Goal: Information Seeking & Learning: Understand process/instructions

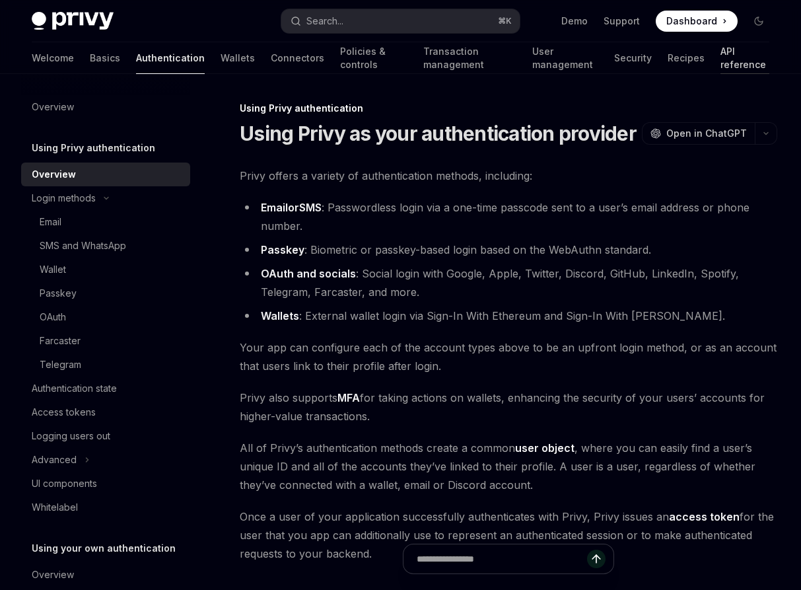
click at [726, 50] on link "API reference" at bounding box center [744, 58] width 49 height 32
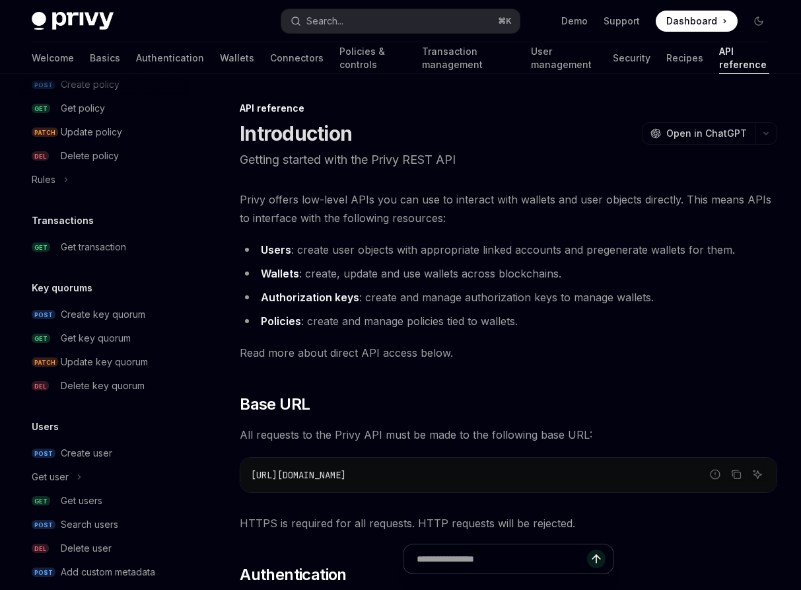
scroll to position [798, 0]
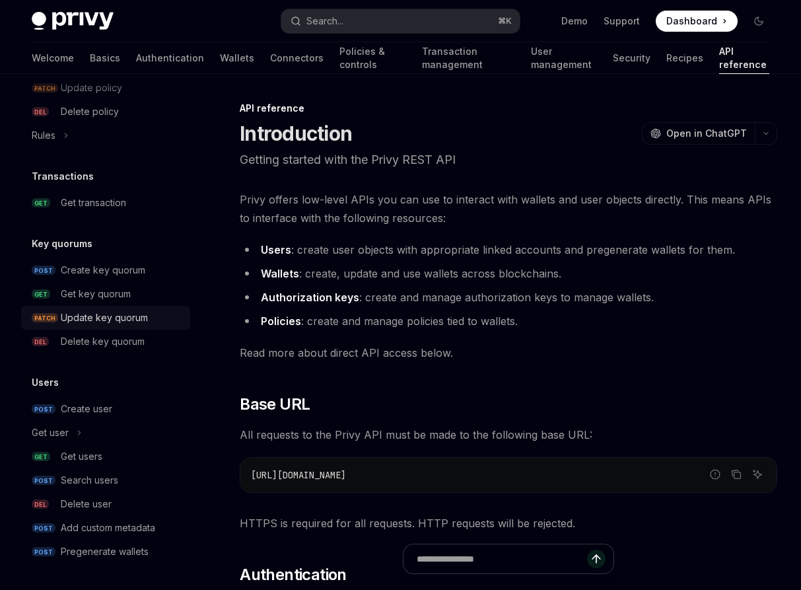
click at [148, 313] on div "Update key quorum" at bounding box center [121, 318] width 121 height 16
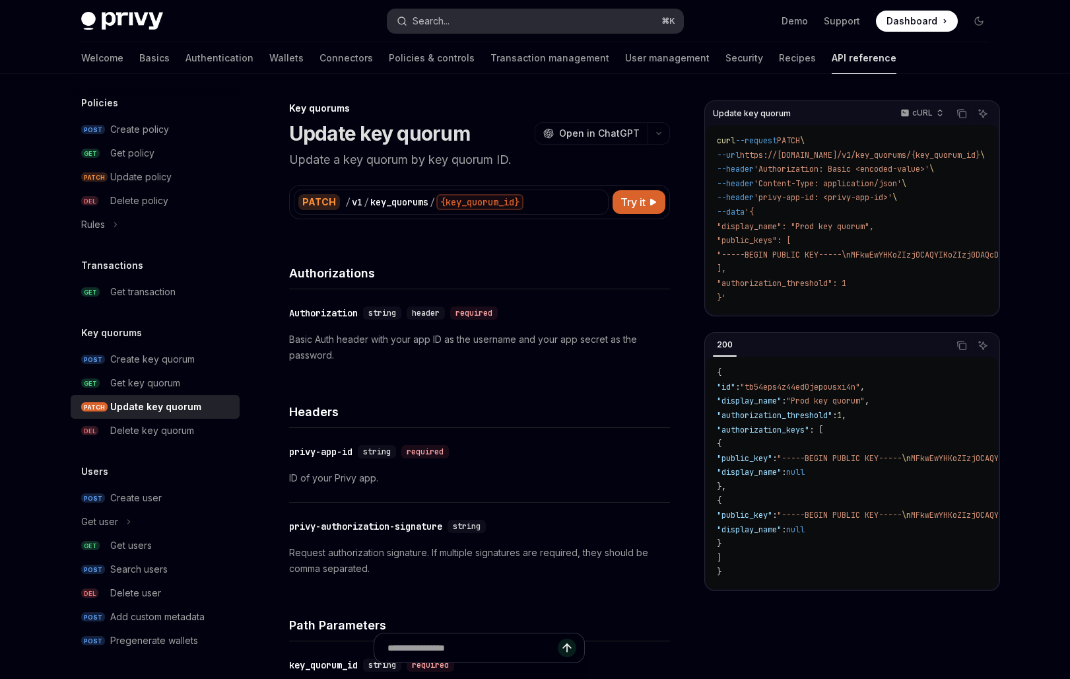
scroll to position [30, 0]
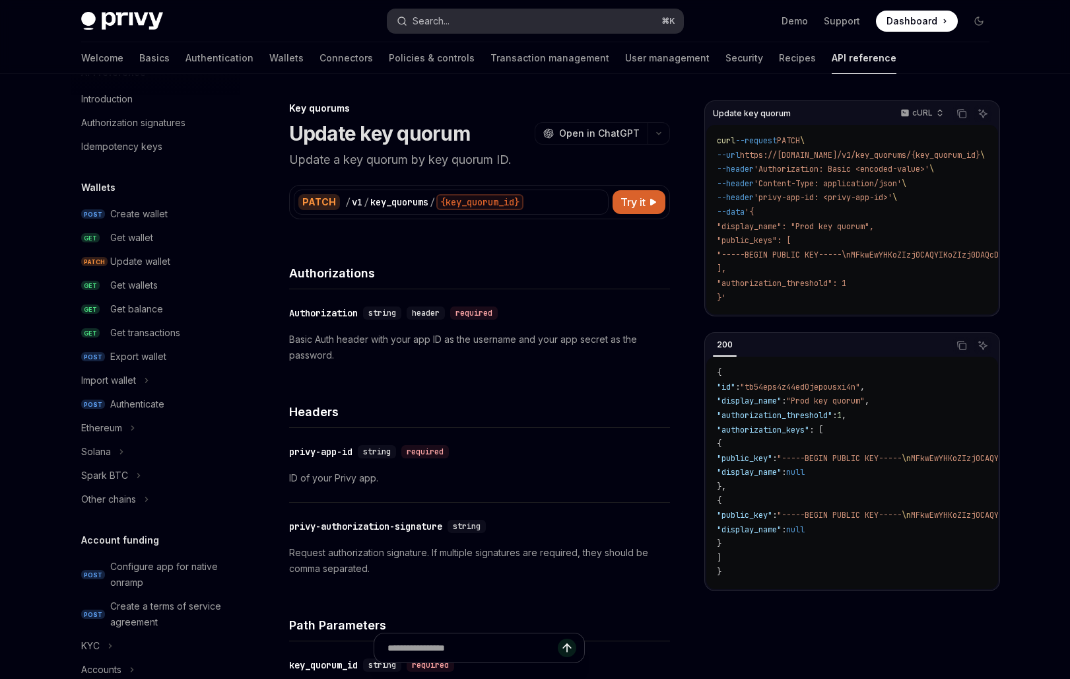
type textarea "*"
click at [418, 27] on div "Search..." at bounding box center [431, 21] width 37 height 16
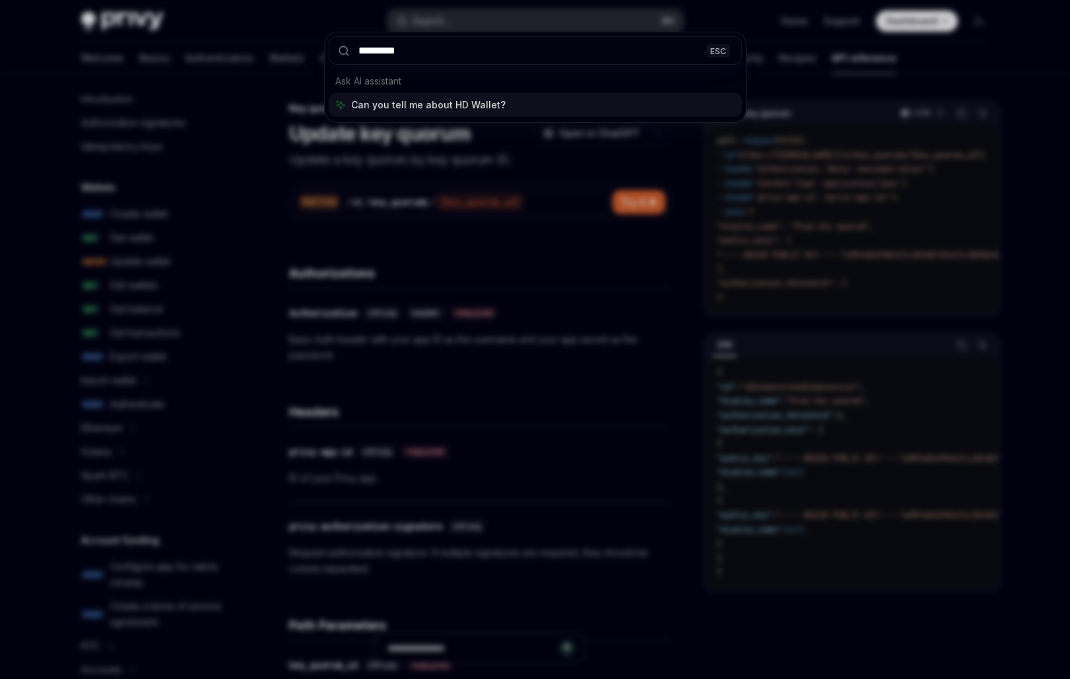
type input "**********"
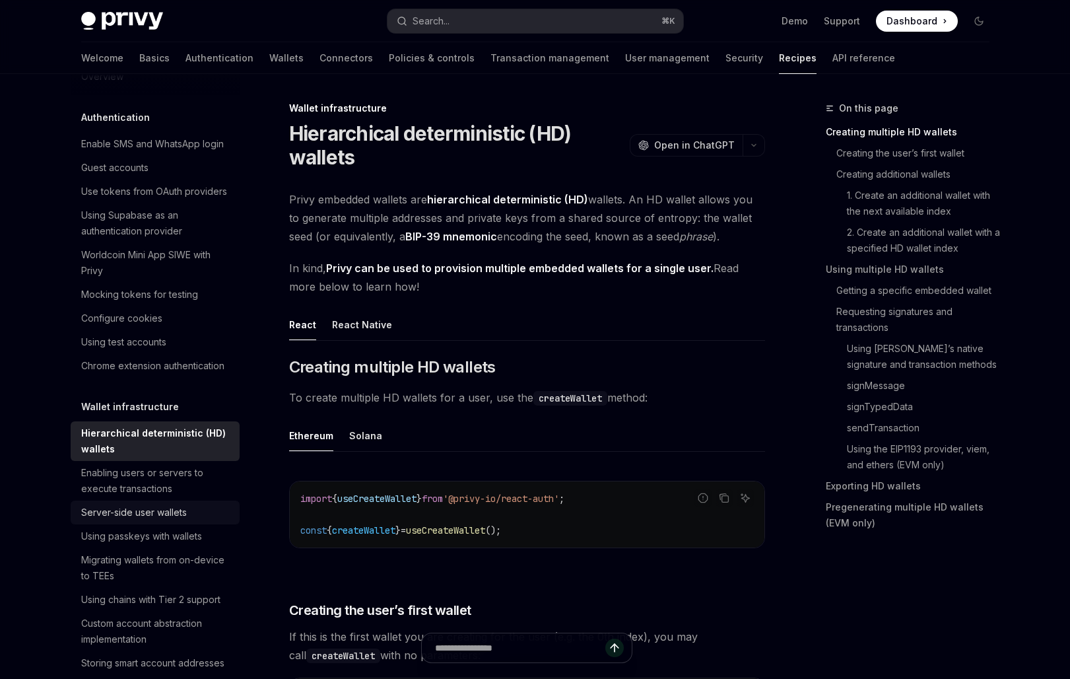
type textarea "*"
click at [450, 26] on div "Search..." at bounding box center [431, 21] width 37 height 16
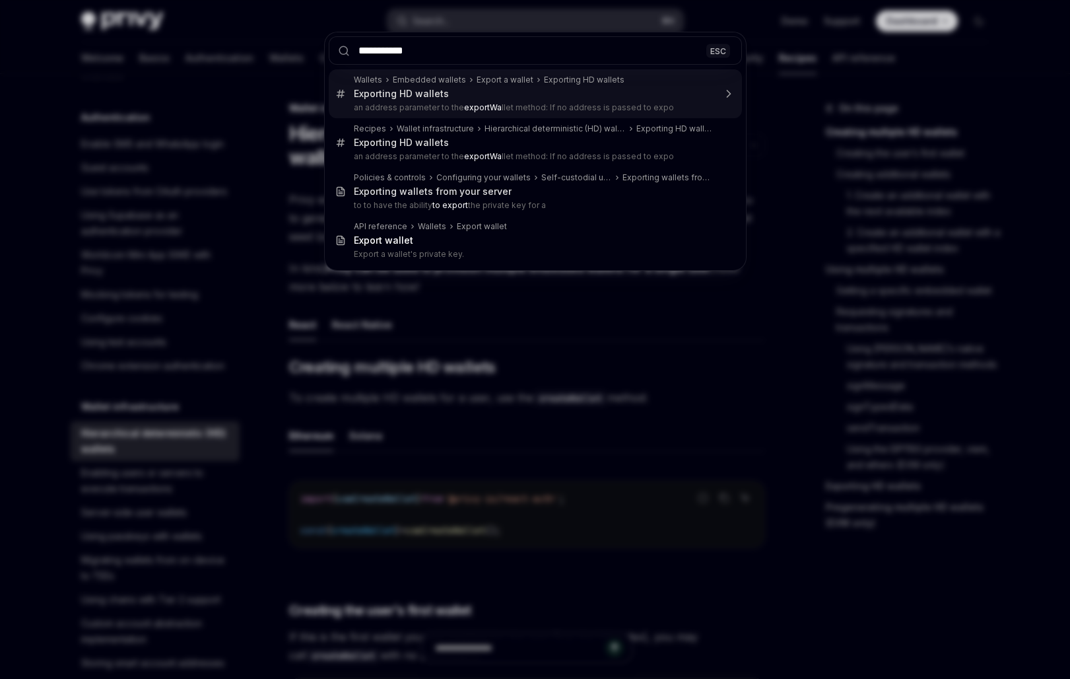
type input "**********"
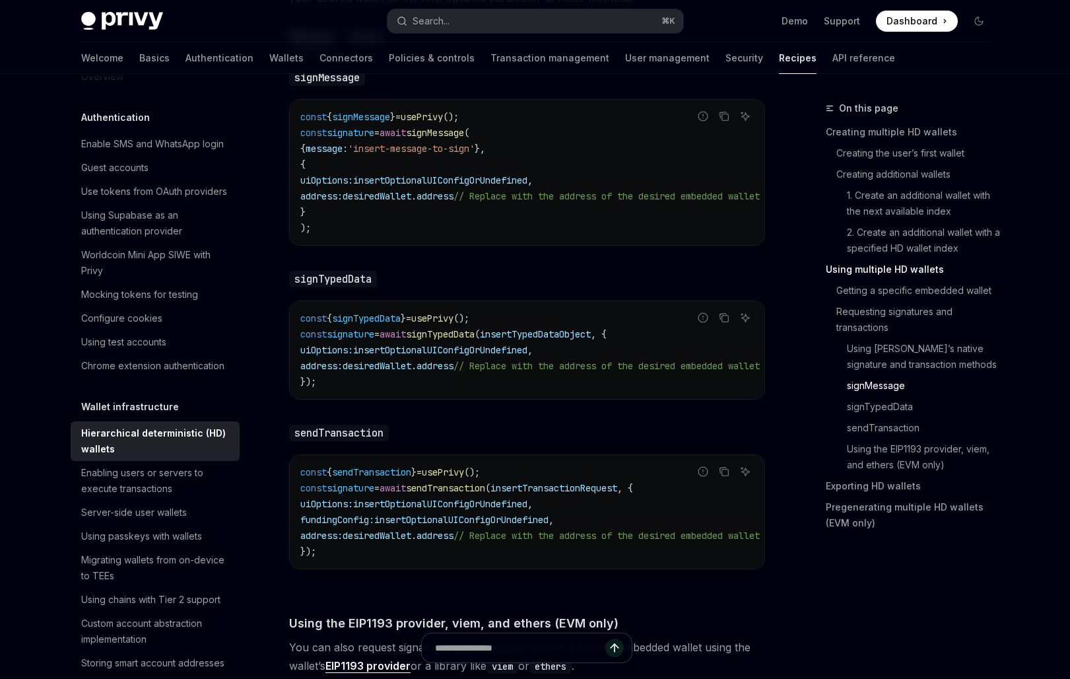
scroll to position [2350, 0]
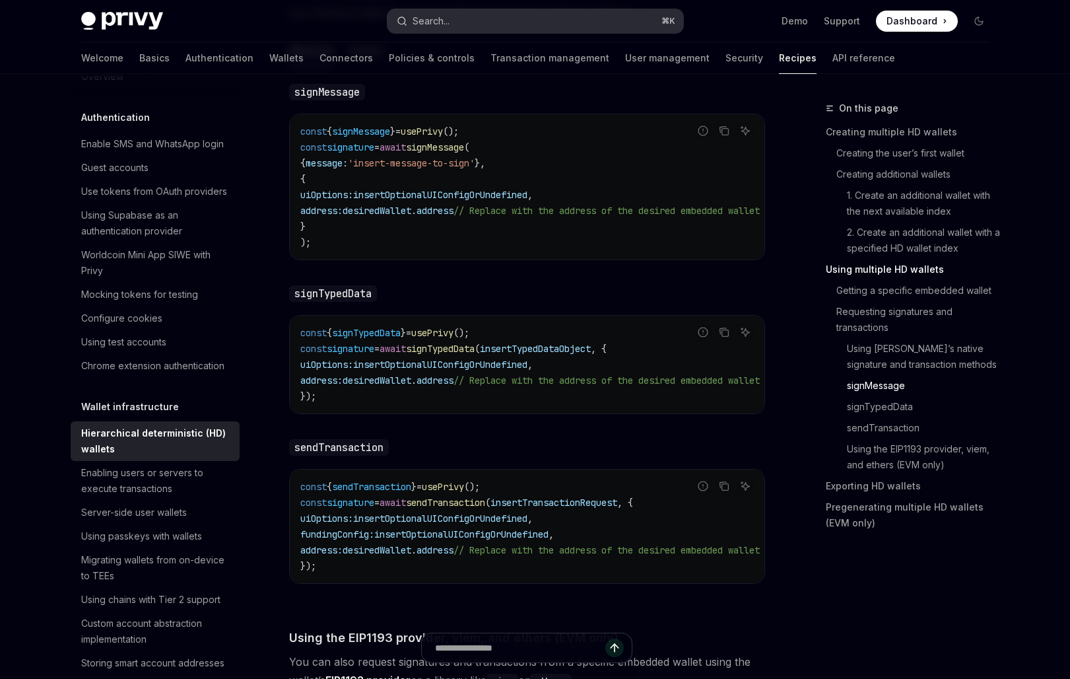
click at [484, 16] on button "Search... ⌘ K" at bounding box center [536, 21] width 296 height 24
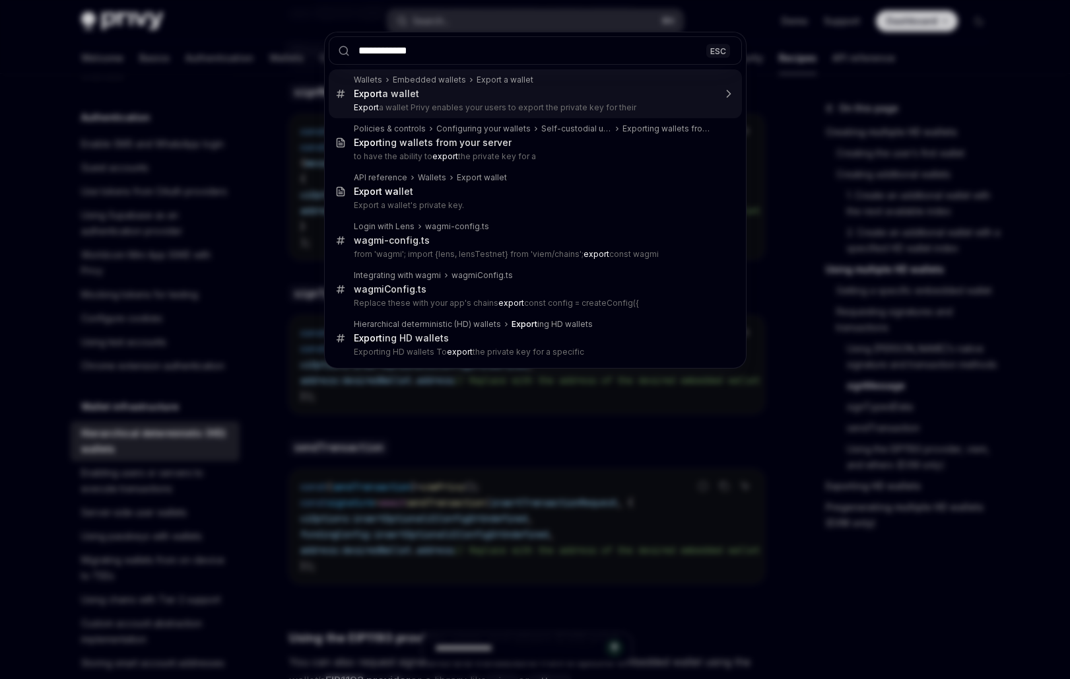
type input "**********"
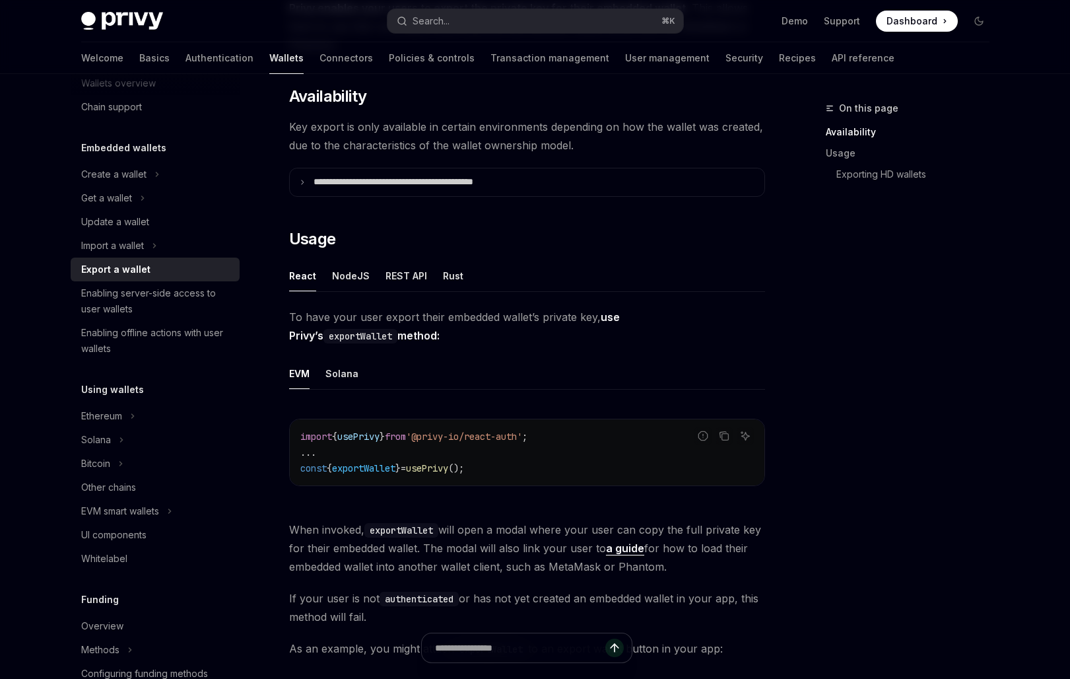
scroll to position [173, 0]
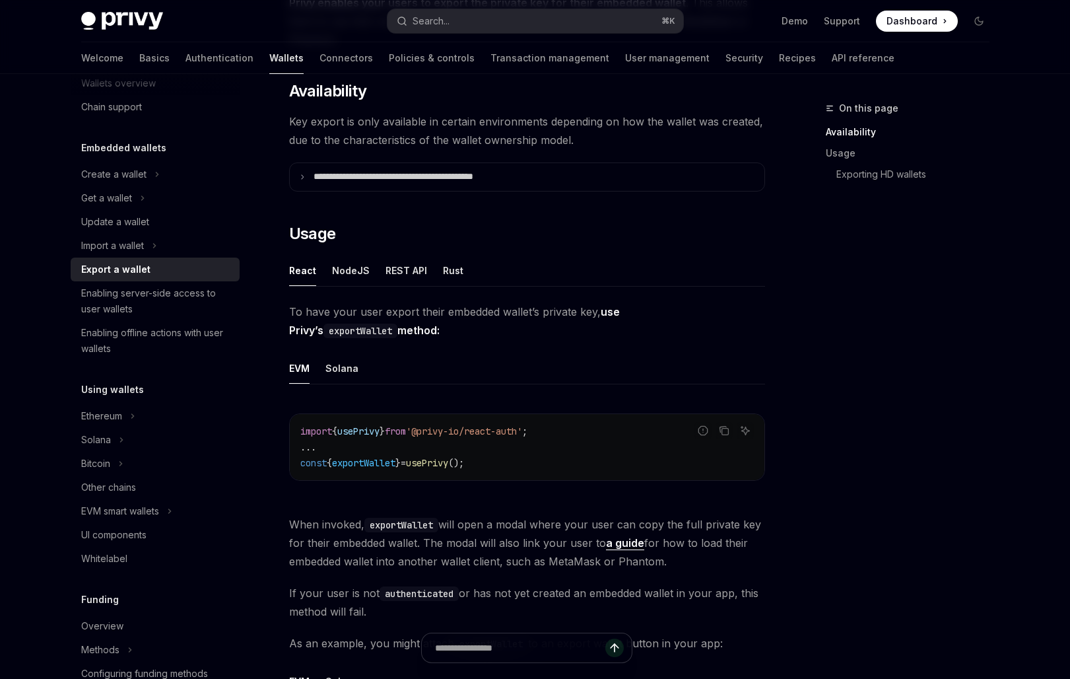
click at [385, 458] on span "exportWallet" at bounding box center [363, 463] width 63 height 12
copy span "exportWallet"
click at [800, 58] on link "API reference" at bounding box center [863, 58] width 63 height 32
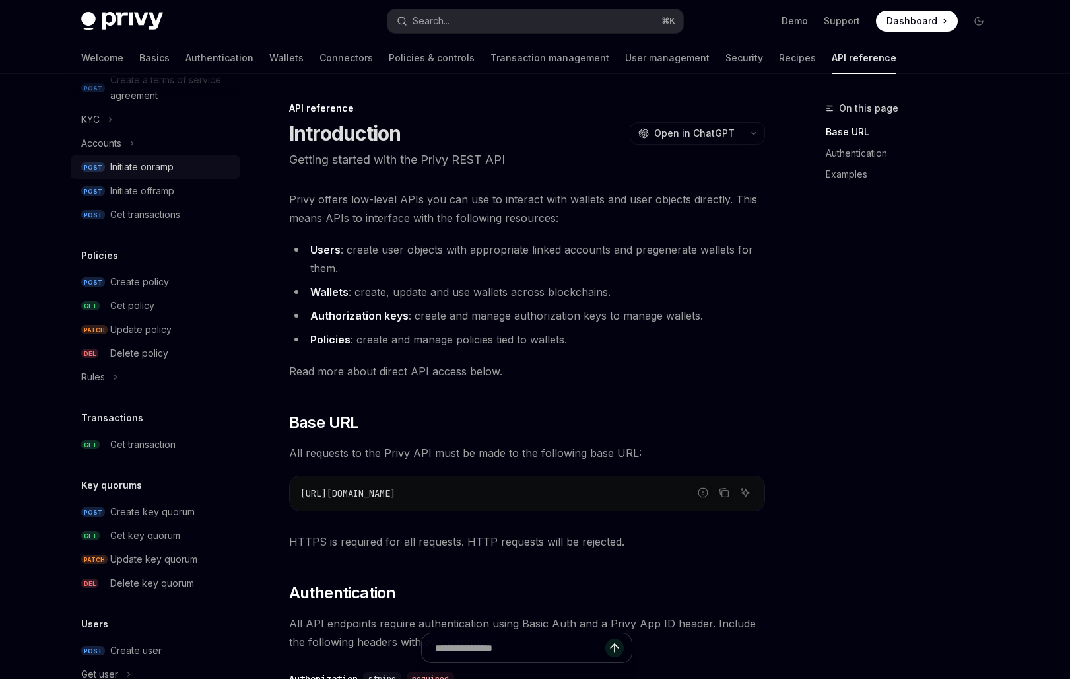
scroll to position [596, 0]
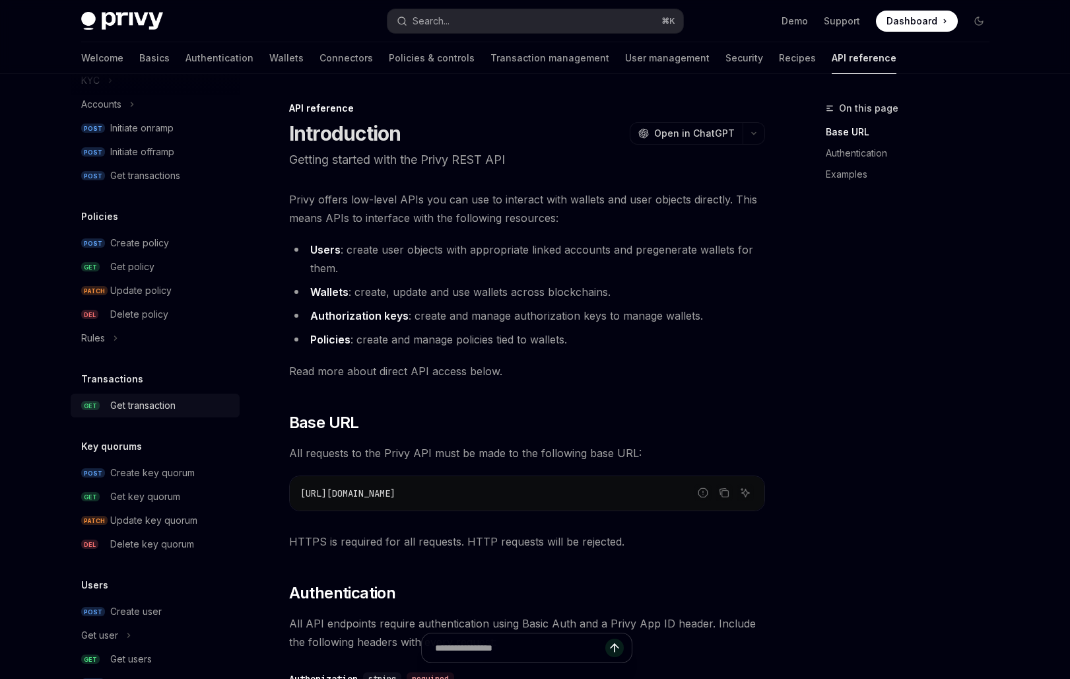
click at [135, 409] on div "Get transaction" at bounding box center [142, 405] width 65 height 16
type textarea "*"
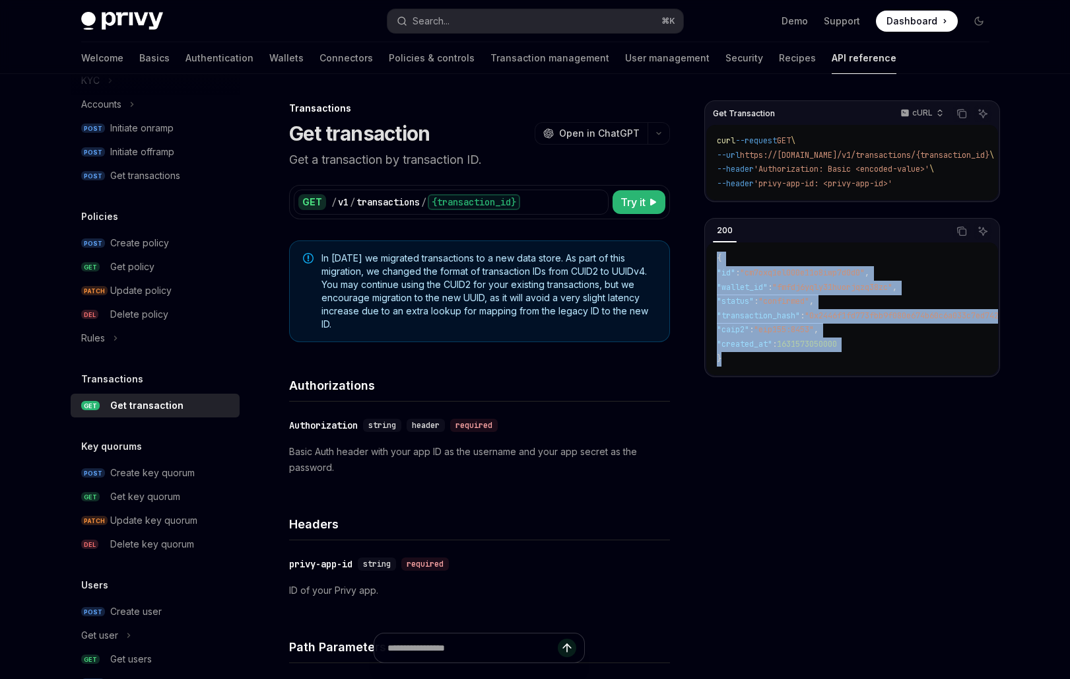
drag, startPoint x: 739, startPoint y: 363, endPoint x: 704, endPoint y: 259, distance: 109.8
click at [704, 259] on div "200 Copy Ask AI { "id" : "cm7oxq1el000e11o8iwp7d0d0" , "wallet_id" : "fmfdj6yql…" at bounding box center [852, 297] width 296 height 159
copy code "{ "id" : "cm7oxq1el000e11o8iwp7d0d0" , "wallet_id" : "fmfdj6yqly31huorjqzq38zc"…"
